Goal: Task Accomplishment & Management: Manage account settings

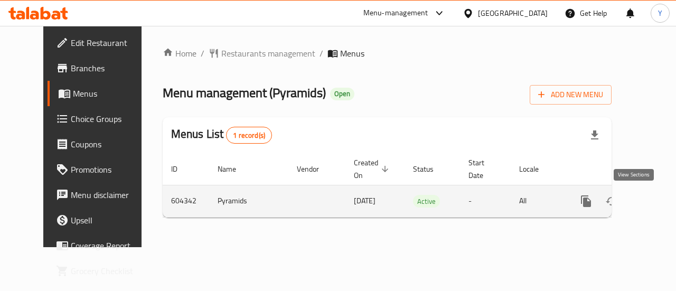
click at [656, 201] on icon "enhanced table" at bounding box center [662, 201] width 13 height 13
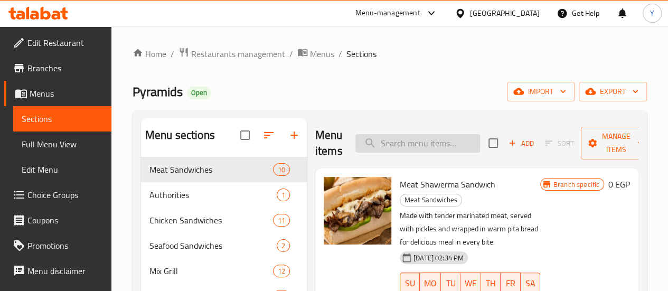
click at [397, 144] on input "search" at bounding box center [418, 143] width 125 height 18
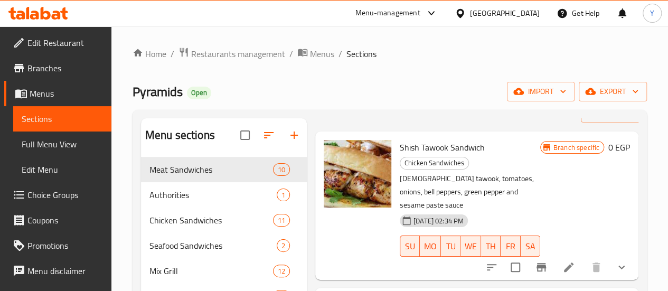
scroll to position [53, 0]
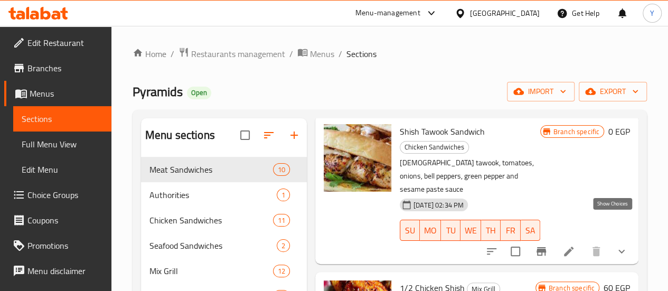
type input "shish"
click at [616, 245] on icon "show more" at bounding box center [621, 251] width 13 height 13
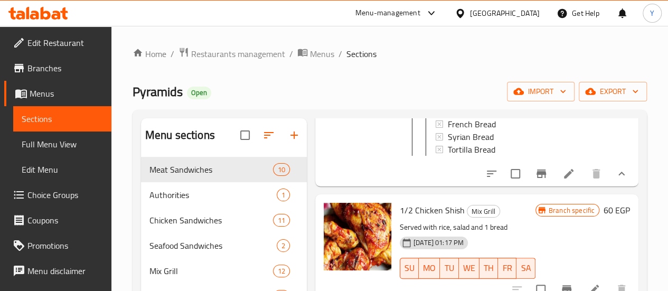
scroll to position [264, 0]
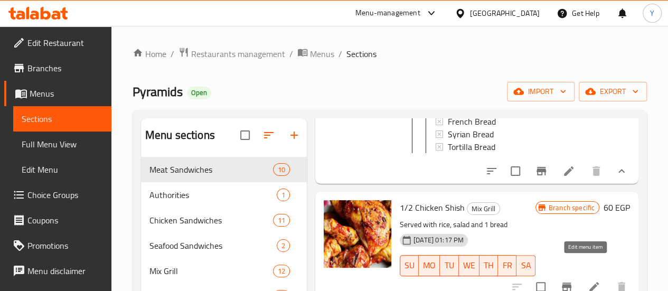
click at [590, 280] on icon at bounding box center [594, 286] width 13 height 13
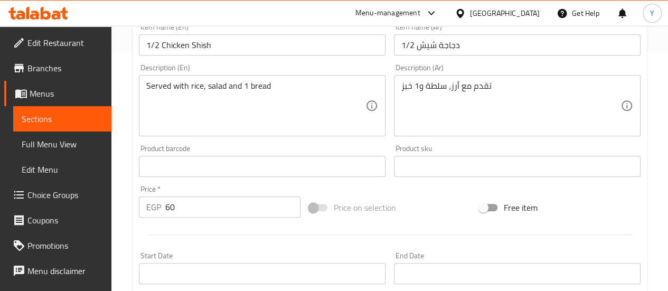
scroll to position [264, 0]
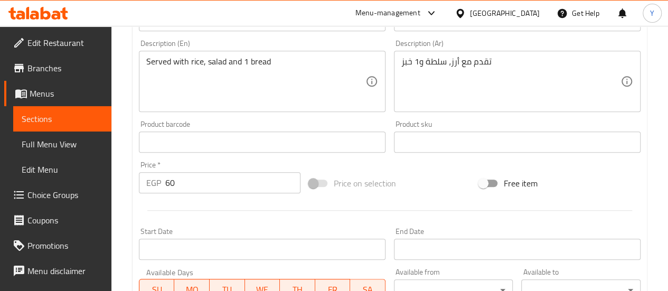
click at [250, 184] on input "60" at bounding box center [232, 182] width 135 height 21
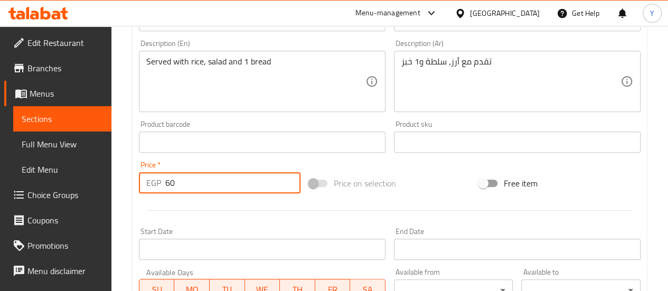
click at [250, 184] on input "60" at bounding box center [232, 182] width 135 height 21
type input "6"
type input "1"
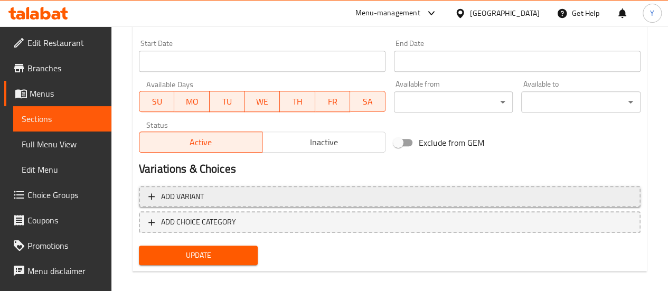
scroll to position [462, 0]
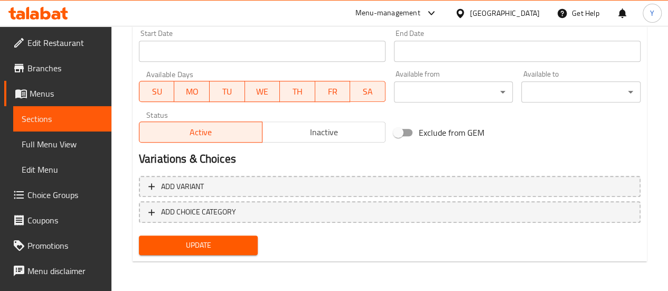
type input "310"
click at [227, 245] on span "Update" at bounding box center [198, 245] width 102 height 13
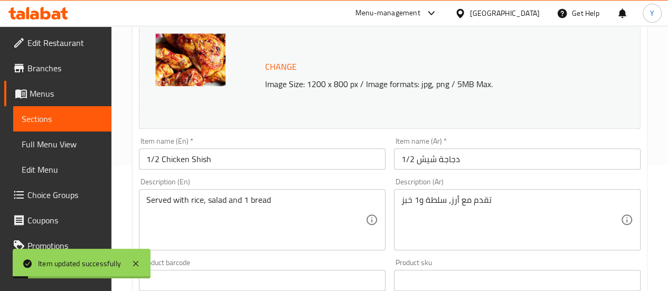
scroll to position [92, 0]
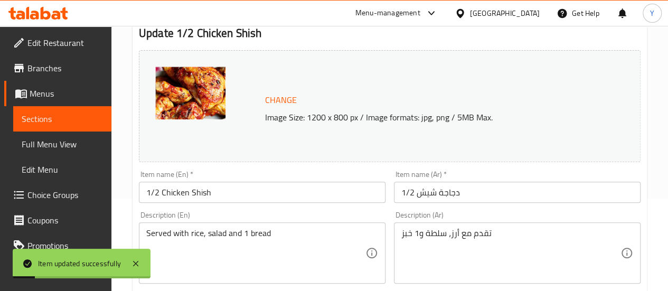
click at [66, 114] on span "Sections" at bounding box center [62, 119] width 81 height 13
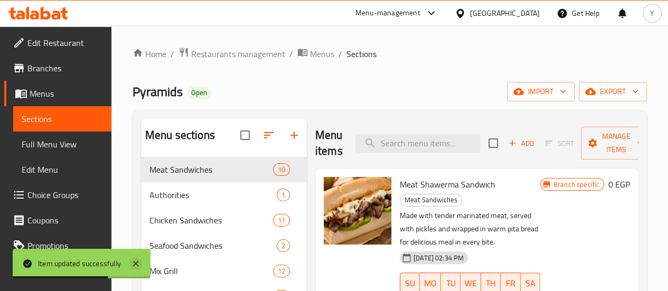
click at [137, 263] on icon at bounding box center [135, 263] width 5 height 5
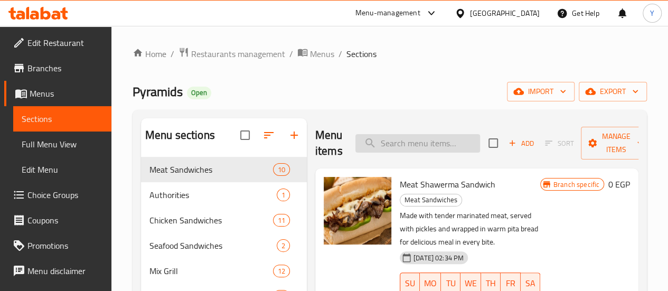
click at [379, 141] on input "search" at bounding box center [418, 143] width 125 height 18
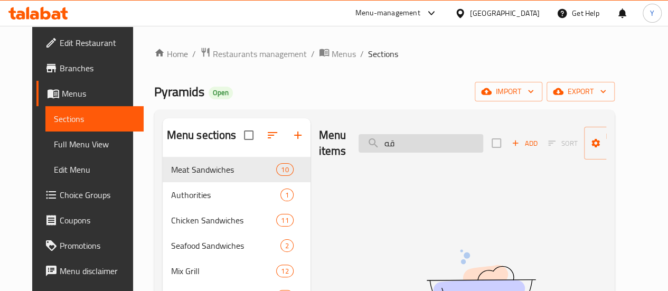
type input "ق"
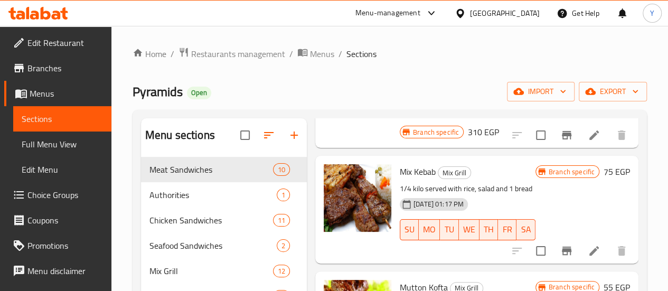
scroll to position [740, 0]
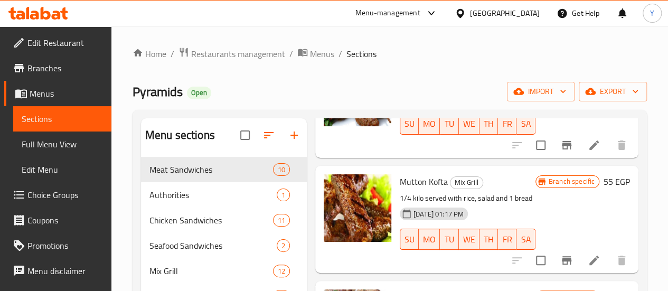
type input "rice"
